Goal: Book appointment/travel/reservation

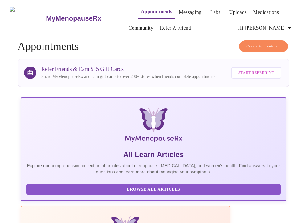
scroll to position [246, 0]
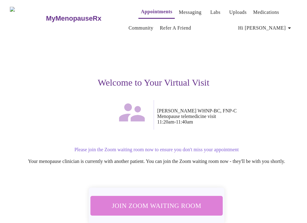
click at [167, 209] on span "Join Zoom Waiting Room" at bounding box center [157, 205] width 116 height 11
